Goal: Task Accomplishment & Management: Complete application form

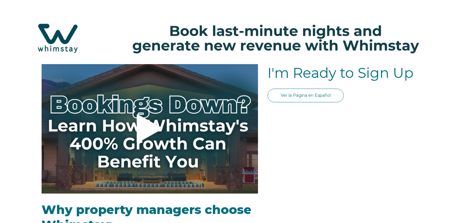
select select "US"
select select "Standard"
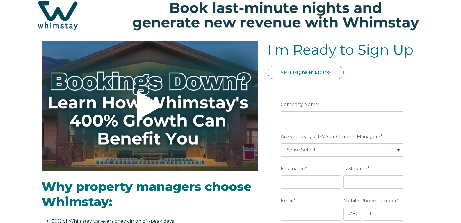
scroll to position [58, 0]
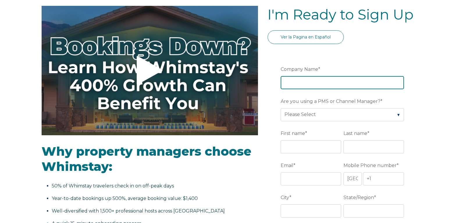
click at [338, 79] on input "Company Name *" at bounding box center [342, 82] width 123 height 13
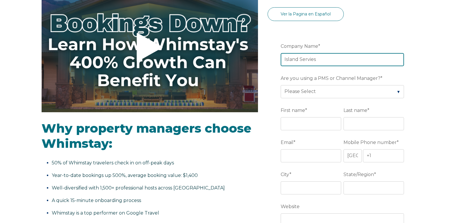
scroll to position [87, 0]
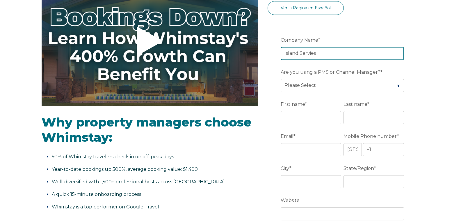
type input "Island Servies"
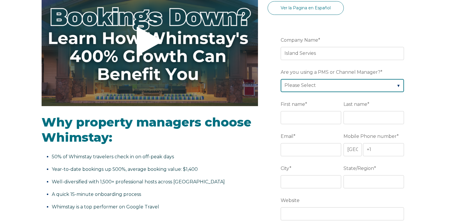
click at [396, 85] on select "Please Select Barefoot BookingPal Boost Brightside CiiRUS Escapia Guesty Hostaw…" at bounding box center [342, 85] width 123 height 13
select select "CiiRUS"
click at [281, 79] on select "Please Select Barefoot BookingPal Boost Brightside CiiRUS Escapia Guesty Hostaw…" at bounding box center [342, 85] width 123 height 13
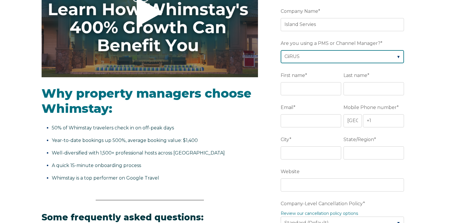
scroll to position [116, 0]
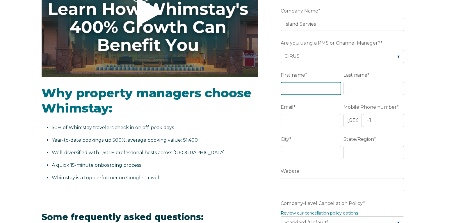
click at [303, 88] on input "First name *" at bounding box center [311, 88] width 61 height 13
type input "Joe"
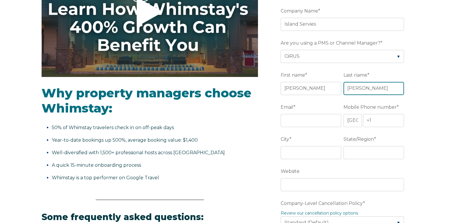
type input "LoBue"
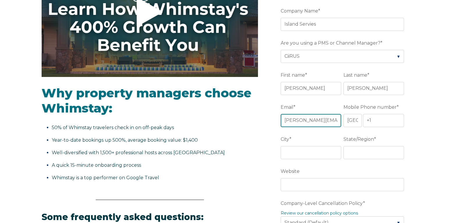
type input "joe@mypadre.com"
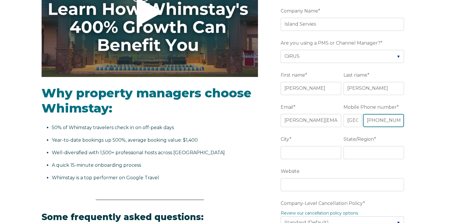
scroll to position [0, 2]
type input "+1 956-761-2649"
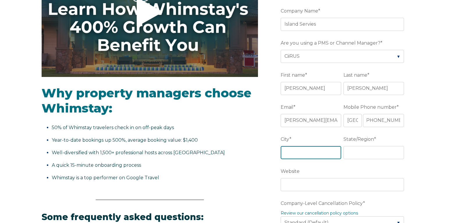
scroll to position [0, 0]
type input "South Padre Island"
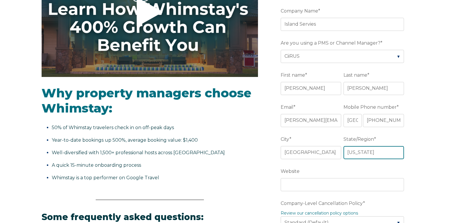
type input "Texas"
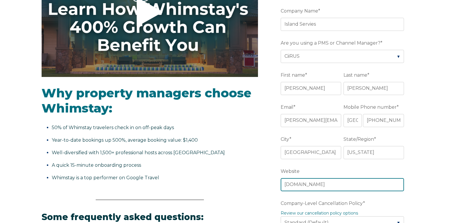
type input "mypadre.com"
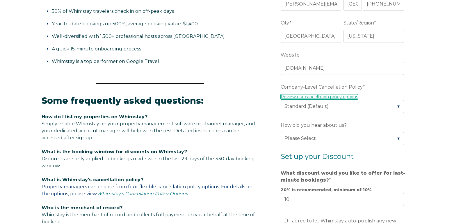
scroll to position [233, 0]
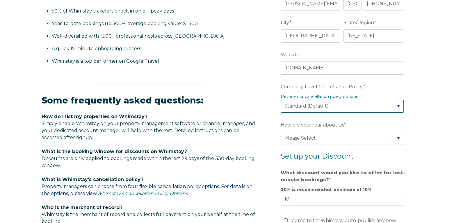
click at [399, 106] on select "Please Select Partial Standard (Default) Moderate Strict" at bounding box center [342, 106] width 123 height 13
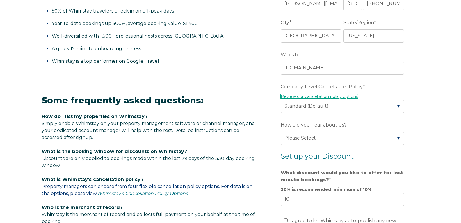
click at [332, 96] on link "Review our cancellation policy options" at bounding box center [319, 96] width 77 height 5
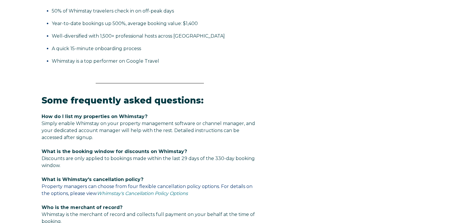
scroll to position [233, 0]
select select "US"
select select "Standard"
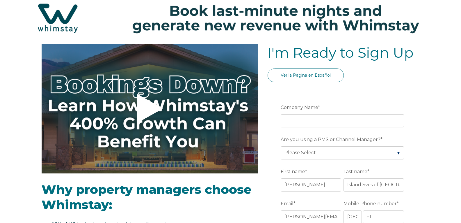
scroll to position [0, 0]
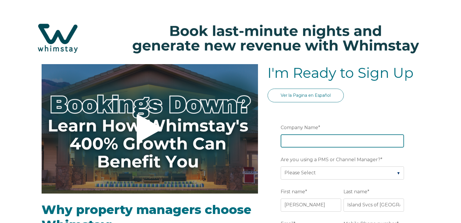
drag, startPoint x: 342, startPoint y: 142, endPoint x: 356, endPoint y: 134, distance: 16.2
click at [342, 142] on input "Company Name *" at bounding box center [342, 140] width 123 height 13
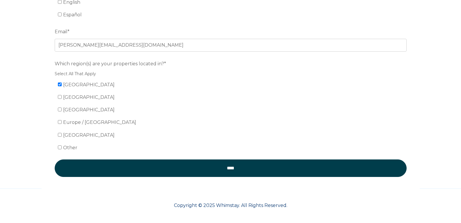
scroll to position [12, 0]
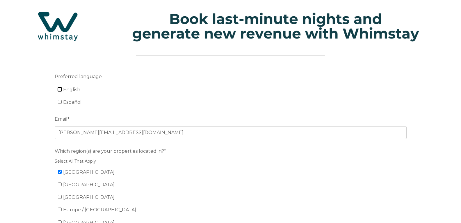
click at [59, 88] on input "English" at bounding box center [60, 89] width 4 height 4
checkbox input "true"
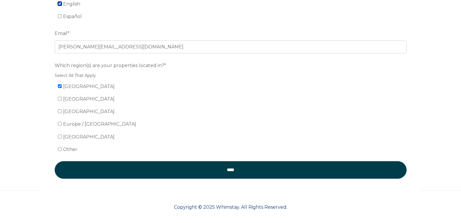
scroll to position [99, 0]
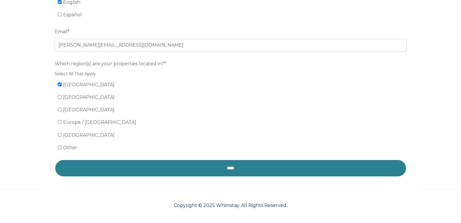
click at [214, 166] on input "****" at bounding box center [231, 167] width 352 height 17
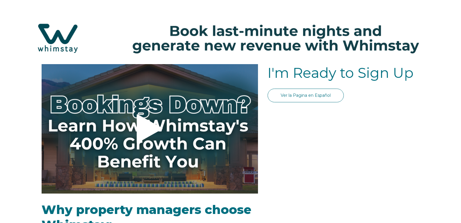
select select "US"
select select "Standard"
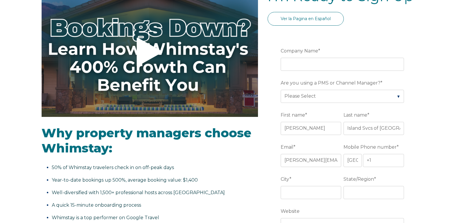
scroll to position [87, 0]
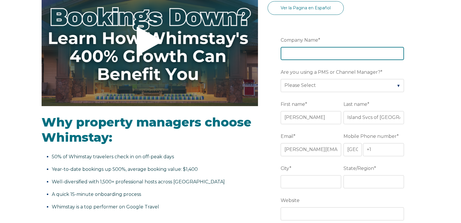
drag, startPoint x: 335, startPoint y: 52, endPoint x: 359, endPoint y: 50, distance: 24.2
click at [335, 52] on input "Company Name *" at bounding box center [342, 53] width 123 height 13
type input "Island Services"
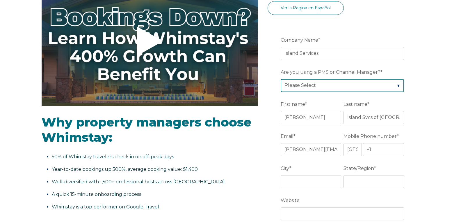
select select "CiiRUS"
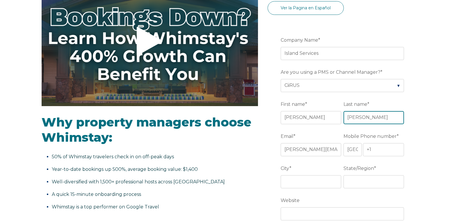
type input "LoBue"
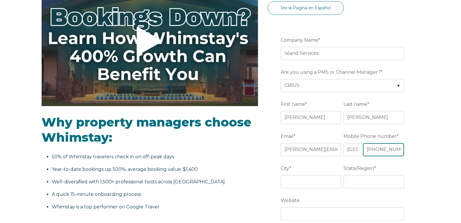
scroll to position [0, 2]
type input "+1 956-761-2649"
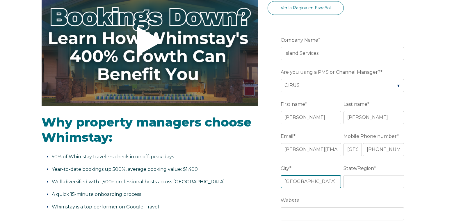
type input "South Padre Island"
type input "Texas"
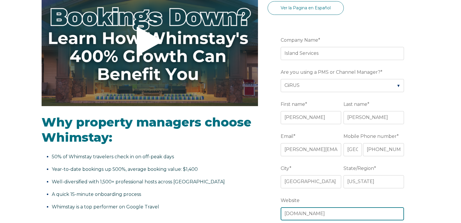
type input "mypadre.com"
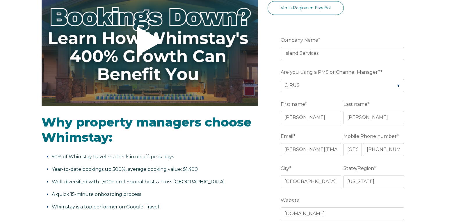
scroll to position [218, 0]
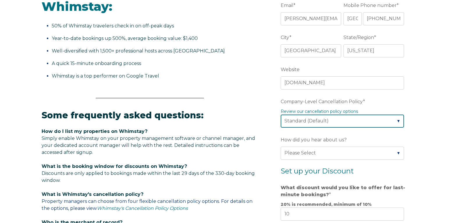
click at [398, 121] on select "Please Select Partial Standard (Default) Moderate Strict" at bounding box center [342, 120] width 123 height 13
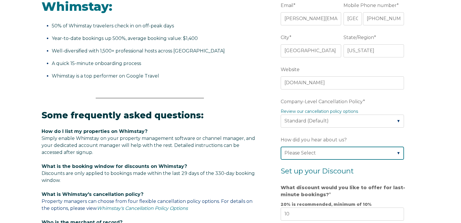
click at [379, 155] on select "Please Select Found Whimstay through a Google search Direct outreach from a Whi…" at bounding box center [342, 152] width 123 height 13
select select "Other"
click at [281, 146] on select "Please Select Found Whimstay through a Google search Direct outreach from a Whi…" at bounding box center [342, 152] width 123 height 13
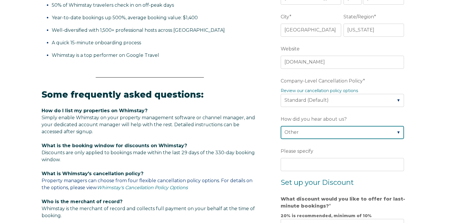
scroll to position [247, 0]
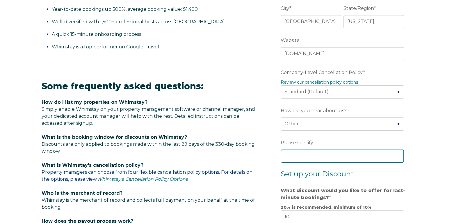
click at [312, 157] on input "Please specify" at bounding box center [342, 155] width 123 height 13
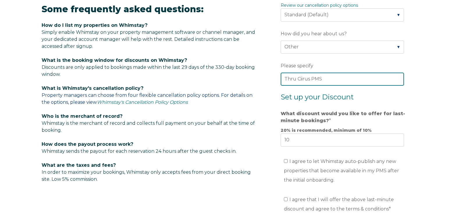
scroll to position [334, 0]
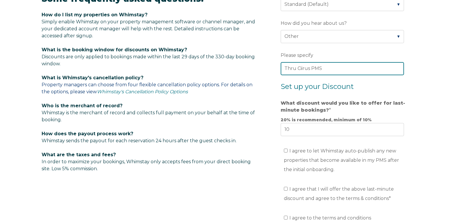
type input "Thru Ciirus PMS"
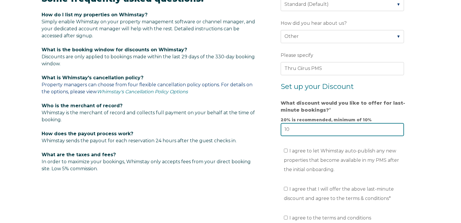
click at [298, 127] on input "10" at bounding box center [342, 129] width 123 height 13
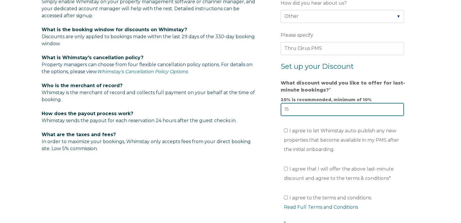
scroll to position [363, 0]
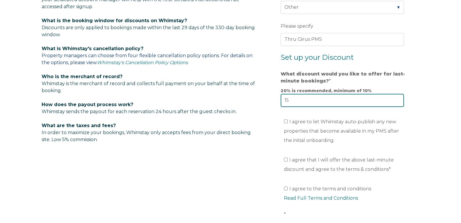
type input "15"
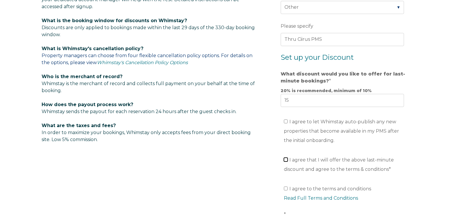
click at [286, 159] on input "I agree that I will offer the above last-minute discount and agree to the terms…" at bounding box center [286, 159] width 4 height 4
checkbox input "true"
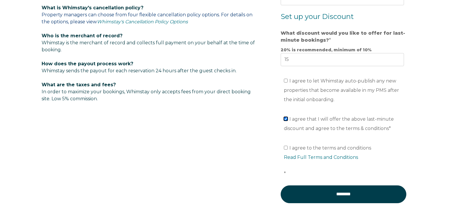
scroll to position [422, 0]
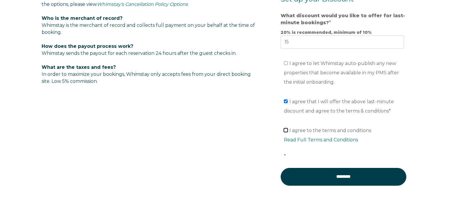
click at [285, 130] on input "I agree to the terms and conditions Read Full Terms and Conditions *" at bounding box center [286, 130] width 4 height 4
checkbox input "true"
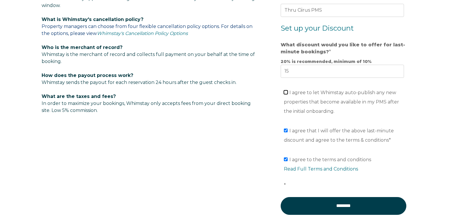
click at [286, 93] on input "I agree to let Whimstay auto-publish any new properties that become available i…" at bounding box center [286, 92] width 4 height 4
checkbox input "true"
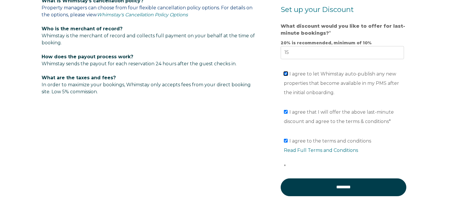
scroll to position [422, 0]
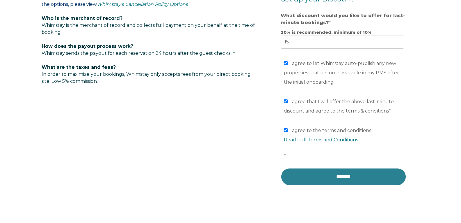
click at [347, 177] on input "********" at bounding box center [344, 176] width 126 height 17
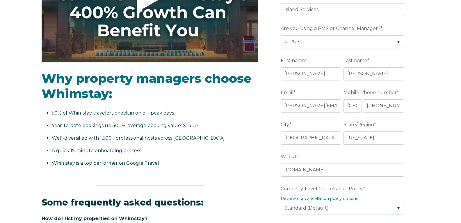
scroll to position [131, 0]
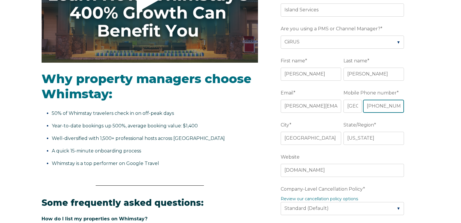
drag, startPoint x: 373, startPoint y: 106, endPoint x: 375, endPoint y: 101, distance: 4.6
click at [374, 103] on input "+1 956-761-2649" at bounding box center [383, 106] width 41 height 13
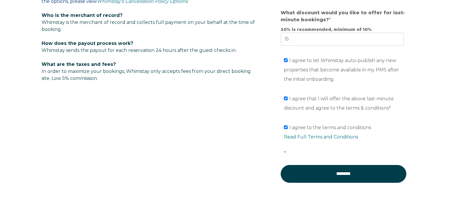
scroll to position [462, 0]
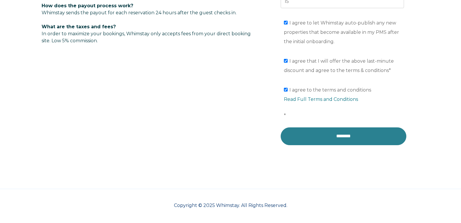
type input "+1 9567612649"
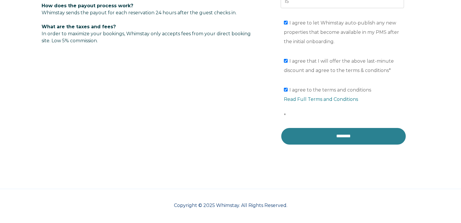
click at [350, 135] on input "********" at bounding box center [344, 135] width 126 height 17
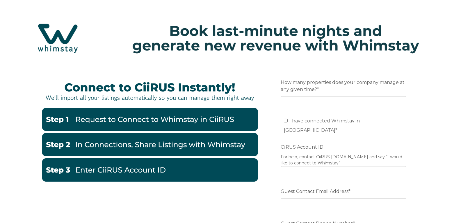
scroll to position [29, 0]
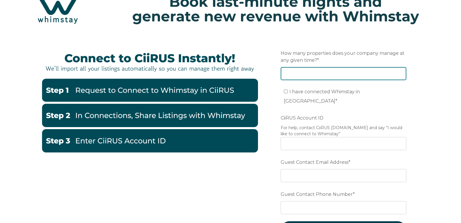
click at [355, 72] on input "How many properties does your company manage at any given time? *" at bounding box center [344, 73] width 126 height 13
type input "90"
click at [435, 85] on div "Email Preferred language SDR How many properties does your company manage at an…" at bounding box center [230, 158] width 461 height 247
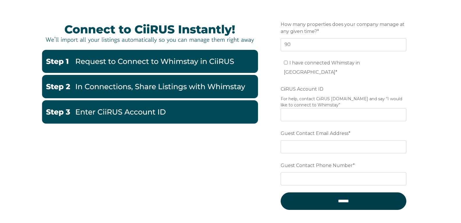
scroll to position [58, 0]
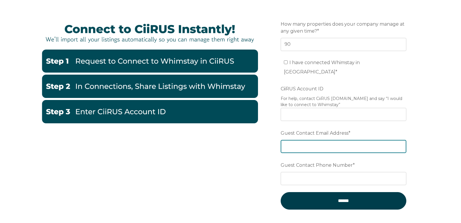
click at [323, 140] on input "Guest Contact Email Address *" at bounding box center [344, 146] width 126 height 13
type input "m"
type input "[EMAIL_ADDRESS][DOMAIN_NAME]"
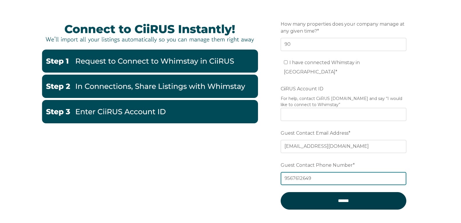
type input "9567612649"
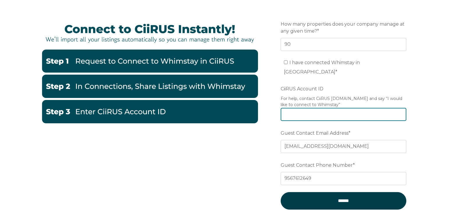
click at [314, 108] on input "CiiRUS Account ID" at bounding box center [344, 114] width 126 height 13
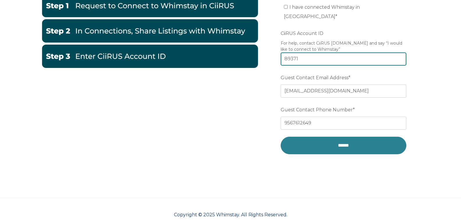
type input "89371"
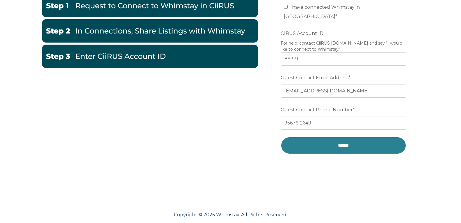
click at [347, 136] on input "******" at bounding box center [344, 144] width 126 height 17
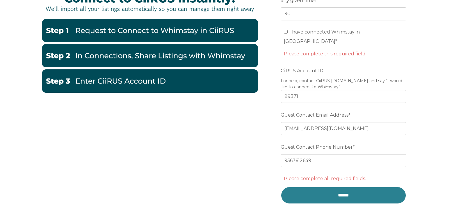
scroll to position [55, 0]
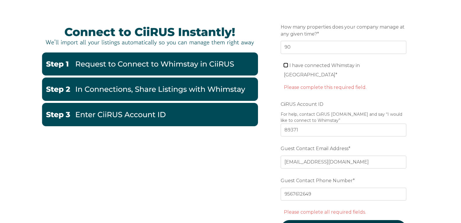
click at [286, 64] on input "I have connected Whimstay in CiiRUS *" at bounding box center [286, 65] width 4 height 4
checkbox input "true"
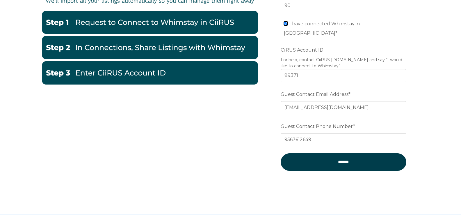
scroll to position [113, 0]
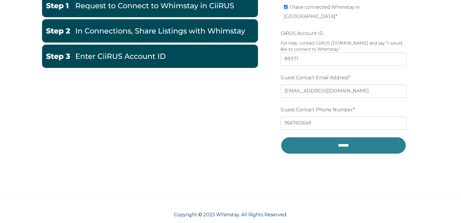
click at [342, 136] on input "******" at bounding box center [344, 144] width 126 height 17
